Goal: Download file/media

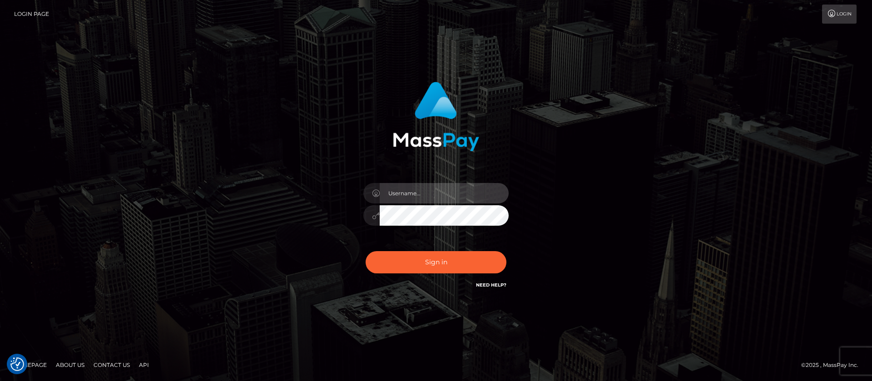
click at [424, 191] on input "text" at bounding box center [444, 193] width 129 height 20
type input "APteam.medley"
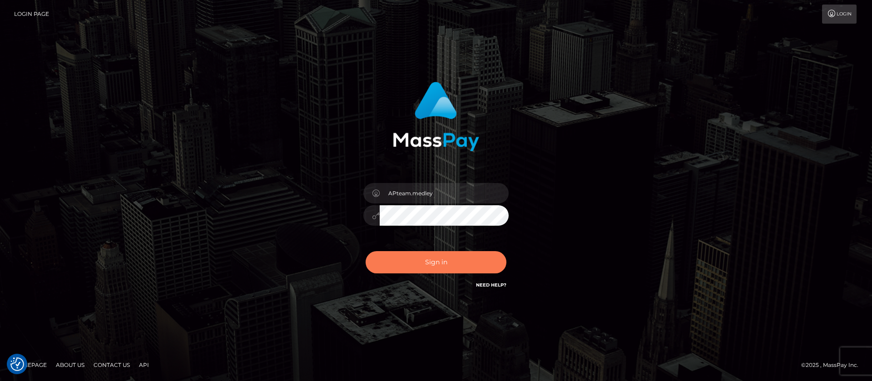
click at [431, 261] on button "Sign in" at bounding box center [436, 262] width 141 height 22
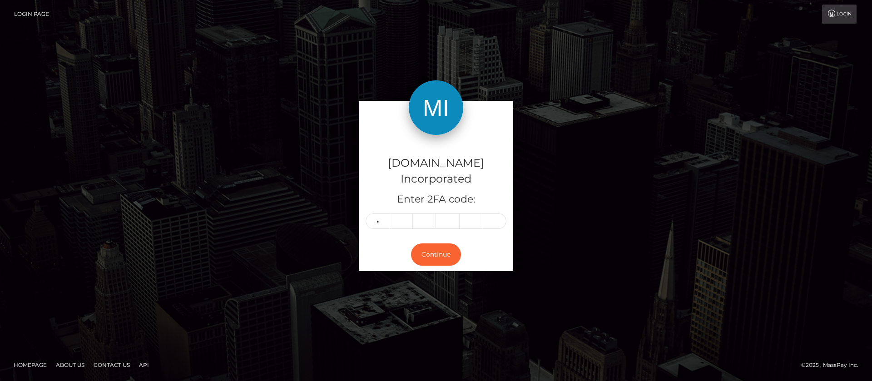
type input "7"
type input "1"
type input "6"
type input "3"
type input "2"
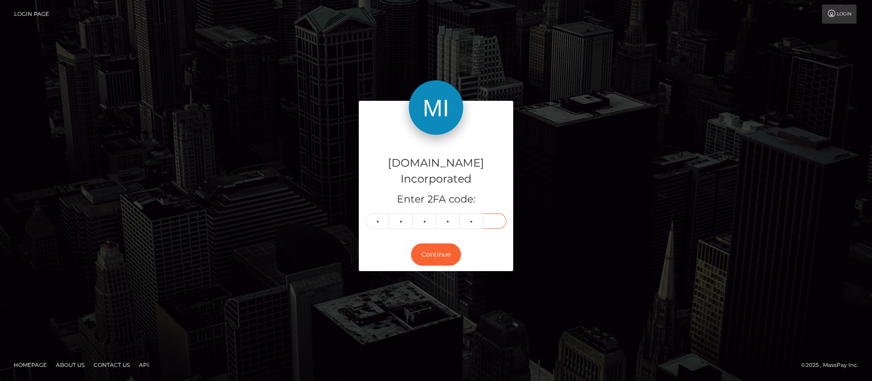
type input "8"
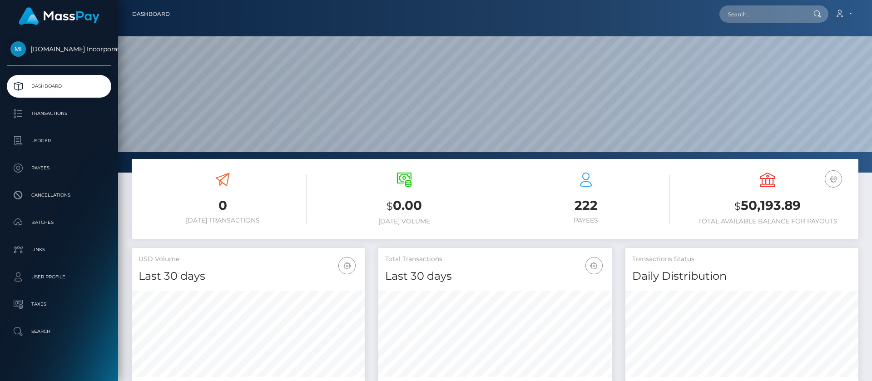
scroll to position [163, 233]
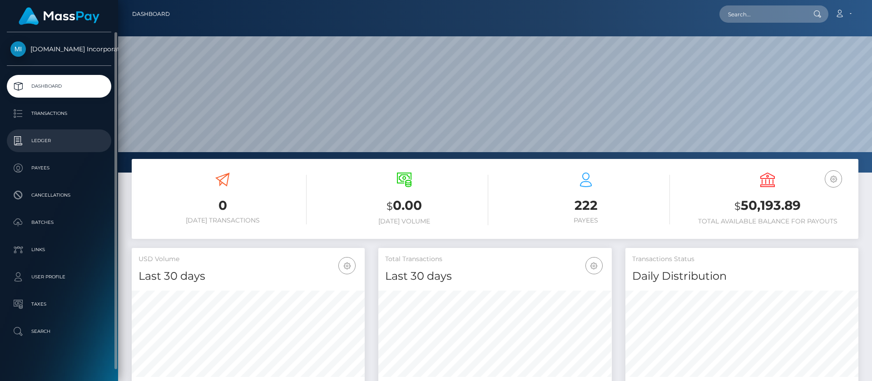
click at [45, 145] on p "Ledger" at bounding box center [58, 141] width 97 height 14
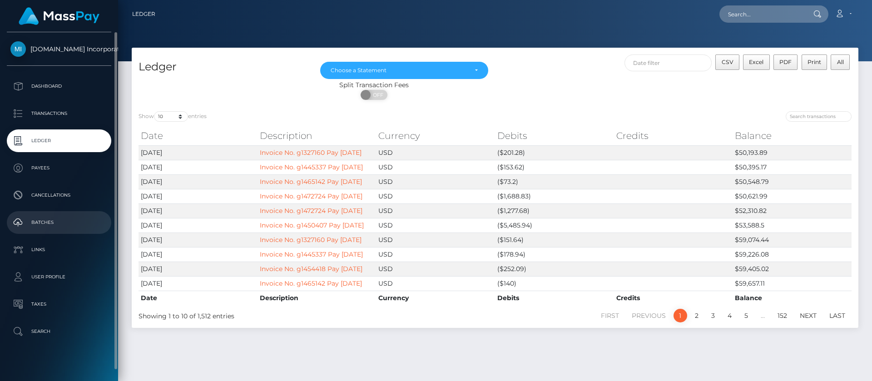
click at [50, 228] on p "Batches" at bounding box center [58, 223] width 97 height 14
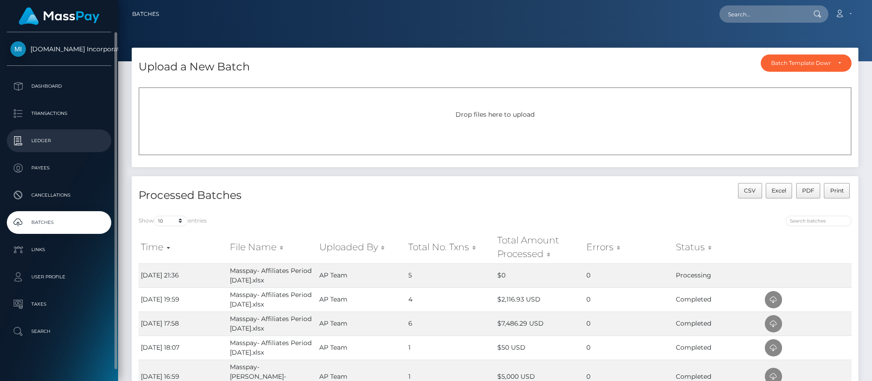
click at [50, 141] on p "Ledger" at bounding box center [58, 141] width 97 height 14
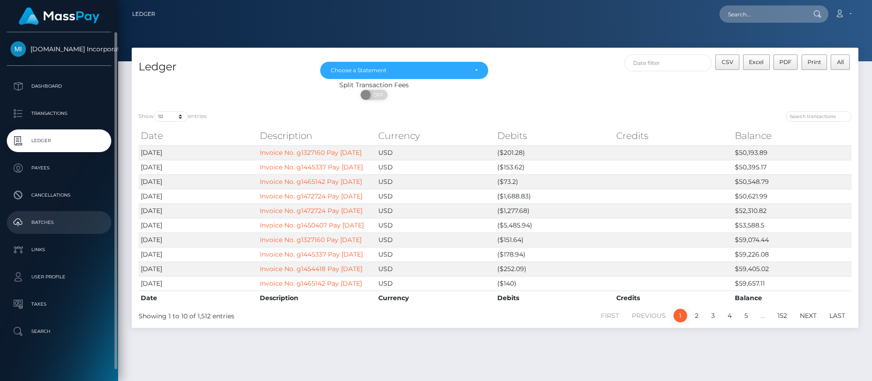
click at [50, 224] on p "Batches" at bounding box center [58, 223] width 97 height 14
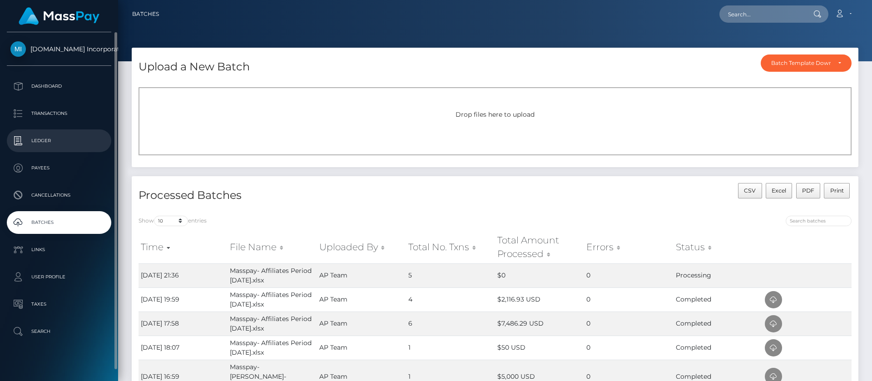
click at [47, 142] on p "Ledger" at bounding box center [58, 141] width 97 height 14
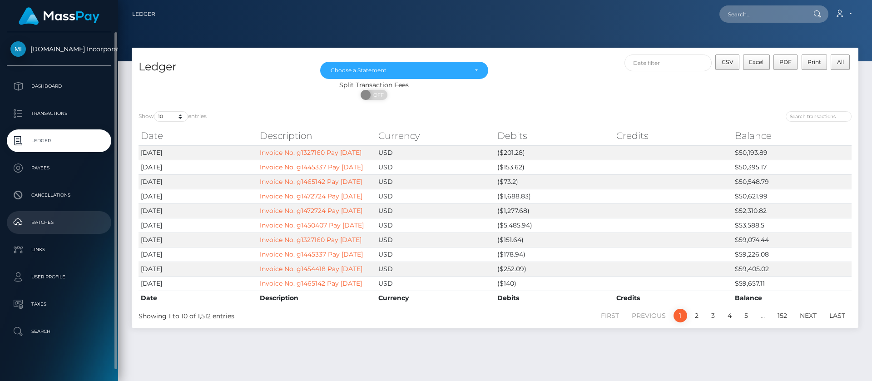
click at [43, 223] on p "Batches" at bounding box center [58, 223] width 97 height 14
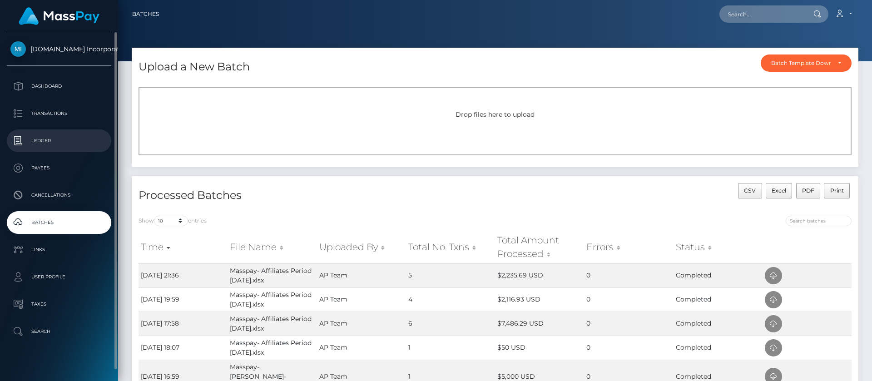
click at [38, 139] on p "Ledger" at bounding box center [58, 141] width 97 height 14
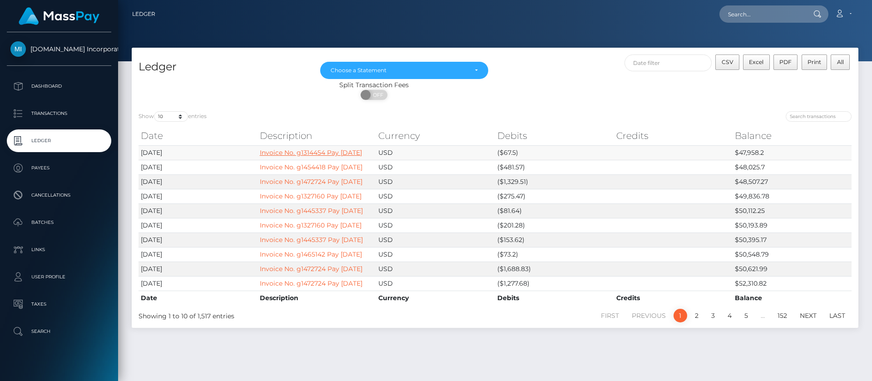
click at [292, 154] on link "Invoice No. g1314454 Pay 10-06-2025" at bounding box center [311, 153] width 102 height 8
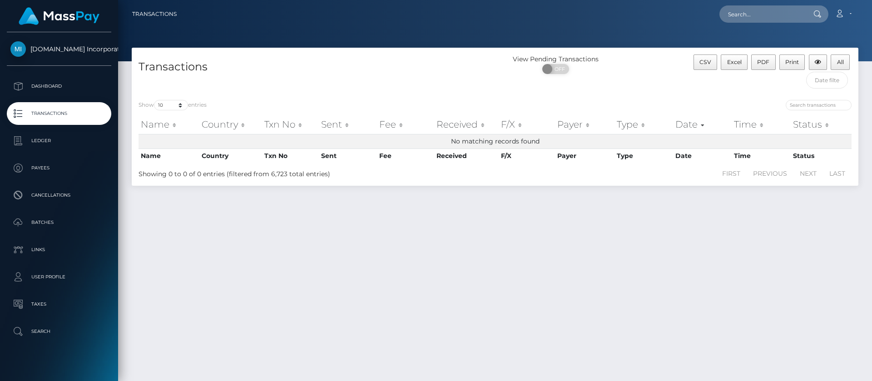
click at [439, 241] on div "Transactions View Pending Transactions ON OFF CSV Excel PDF Print All Show 10 2…" at bounding box center [495, 210] width 754 height 325
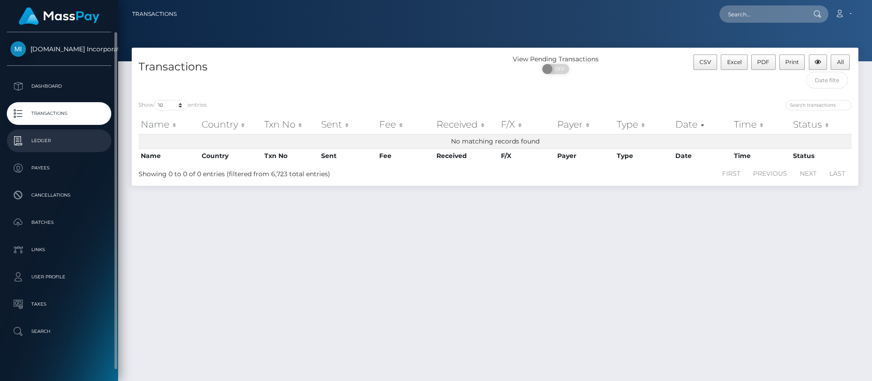
click at [45, 142] on p "Ledger" at bounding box center [58, 141] width 97 height 14
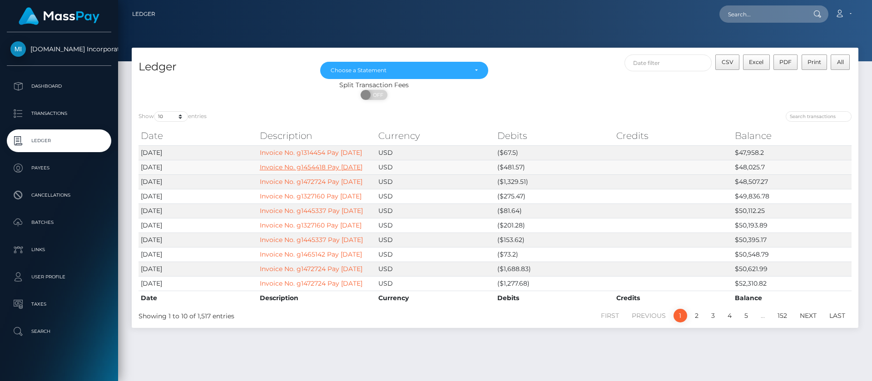
click at [295, 171] on link "Invoice No. g1454418 Pay [DATE]" at bounding box center [311, 167] width 103 height 8
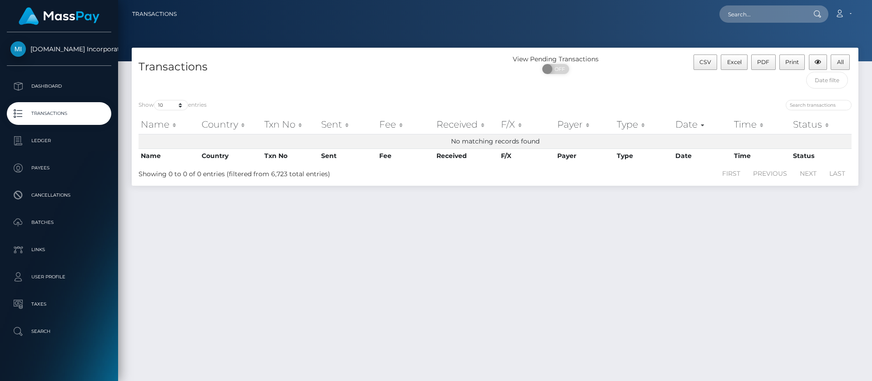
click at [617, 248] on div "Transactions View Pending Transactions ON OFF CSV Excel PDF Print All Show 10 2…" at bounding box center [495, 210] width 754 height 325
click at [425, 272] on div "Transactions View Pending Transactions ON OFF CSV Excel PDF Print All Show 10 2…" at bounding box center [495, 210] width 754 height 325
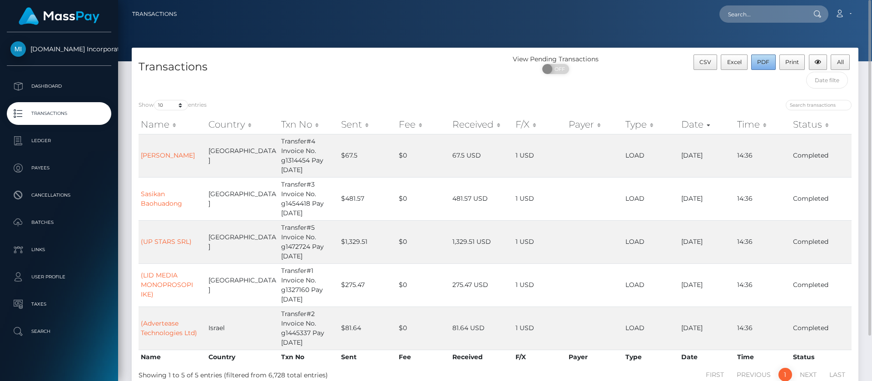
drag, startPoint x: 765, startPoint y: 62, endPoint x: 770, endPoint y: 61, distance: 4.7
click at [765, 61] on span "PDF" at bounding box center [763, 62] width 12 height 7
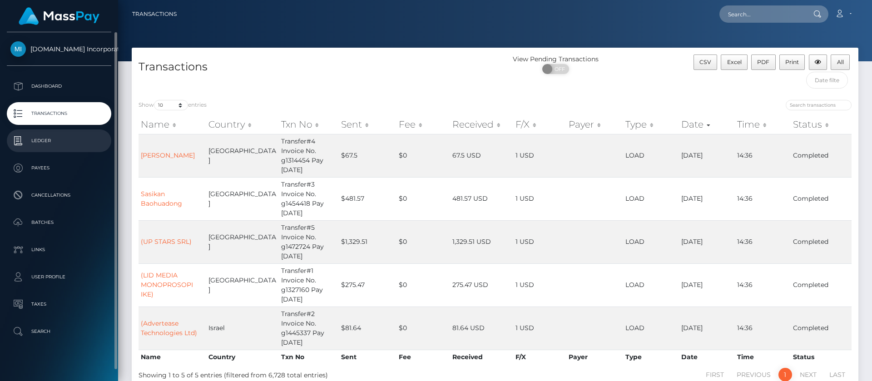
click at [44, 141] on p "Ledger" at bounding box center [58, 141] width 97 height 14
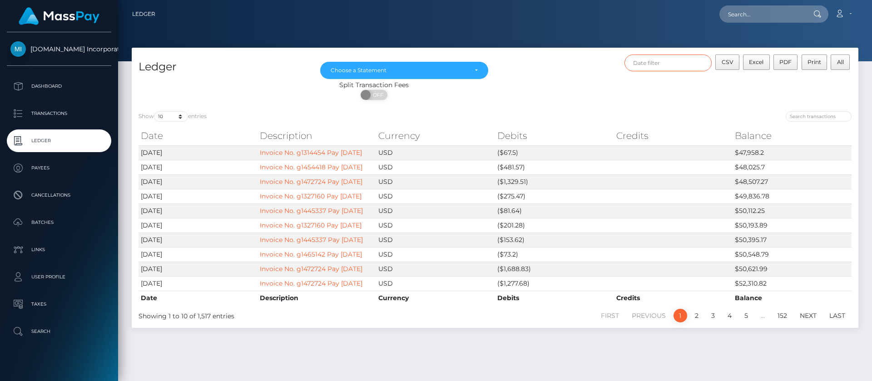
click at [667, 64] on input "text" at bounding box center [669, 63] width 88 height 17
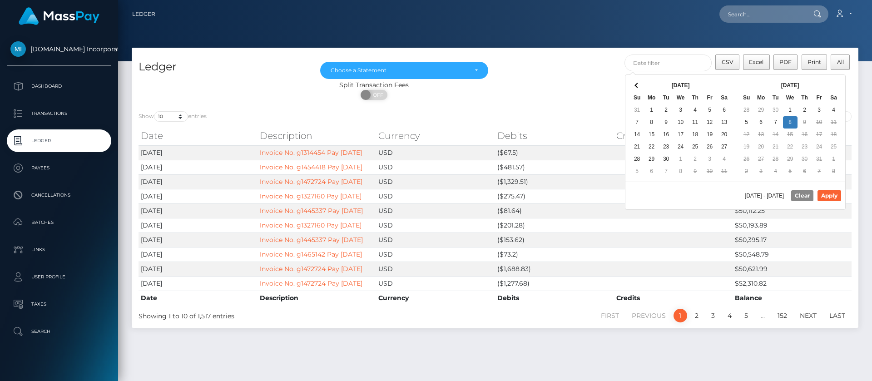
click at [823, 84] on th "Oct 2025" at bounding box center [790, 85] width 73 height 12
click at [830, 190] on button "Apply" at bounding box center [830, 195] width 24 height 11
type input "10/01/2025 - 10/08/2025"
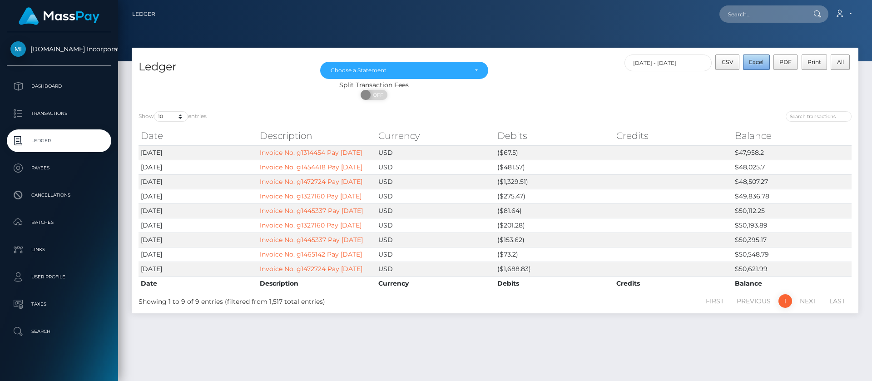
click at [758, 63] on span "Excel" at bounding box center [756, 62] width 15 height 7
